Goal: Information Seeking & Learning: Learn about a topic

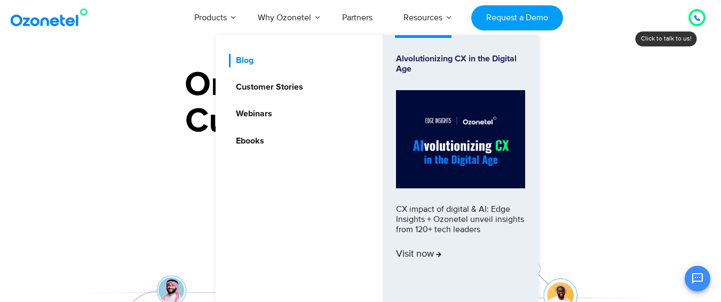
click at [253, 55] on link "Blog" at bounding box center [242, 60] width 26 height 13
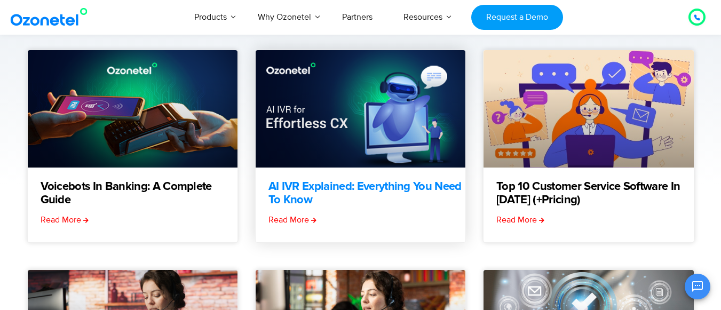
scroll to position [107, 0]
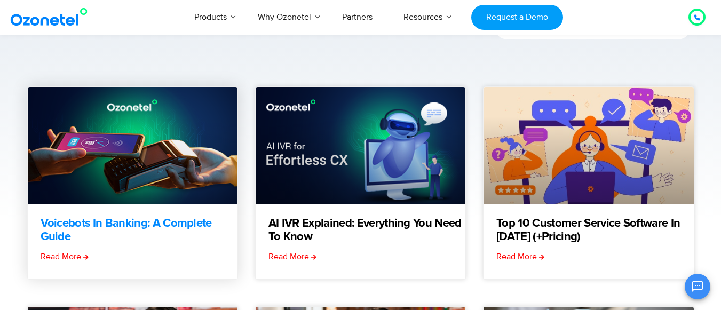
click at [84, 227] on link "Voicebots in Banking: A Complete Guide" at bounding box center [139, 230] width 197 height 27
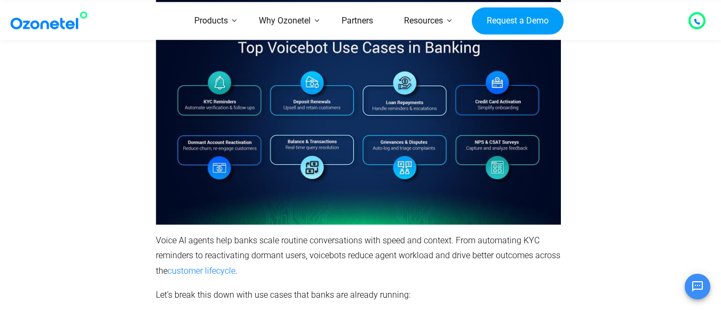
scroll to position [1707, 0]
